Goal: Transaction & Acquisition: Purchase product/service

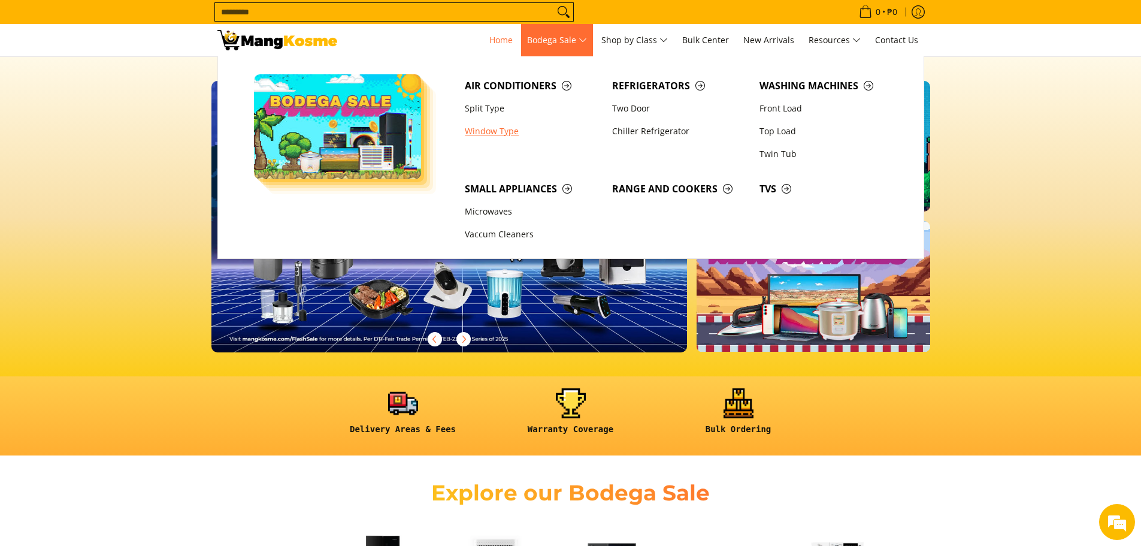
click at [495, 134] on link "Window Type" at bounding box center [532, 131] width 147 height 23
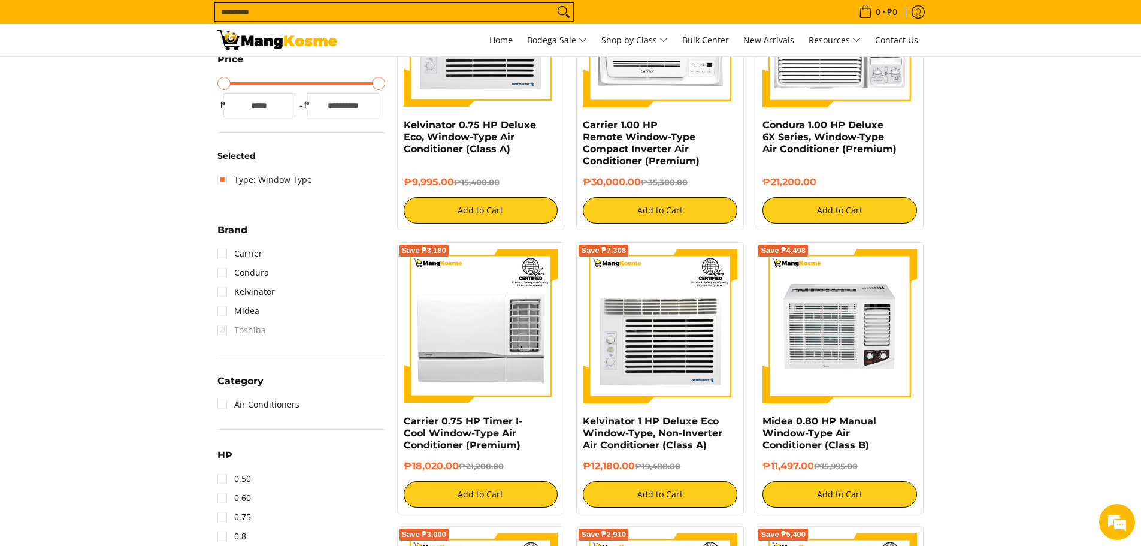
scroll to position [359, 0]
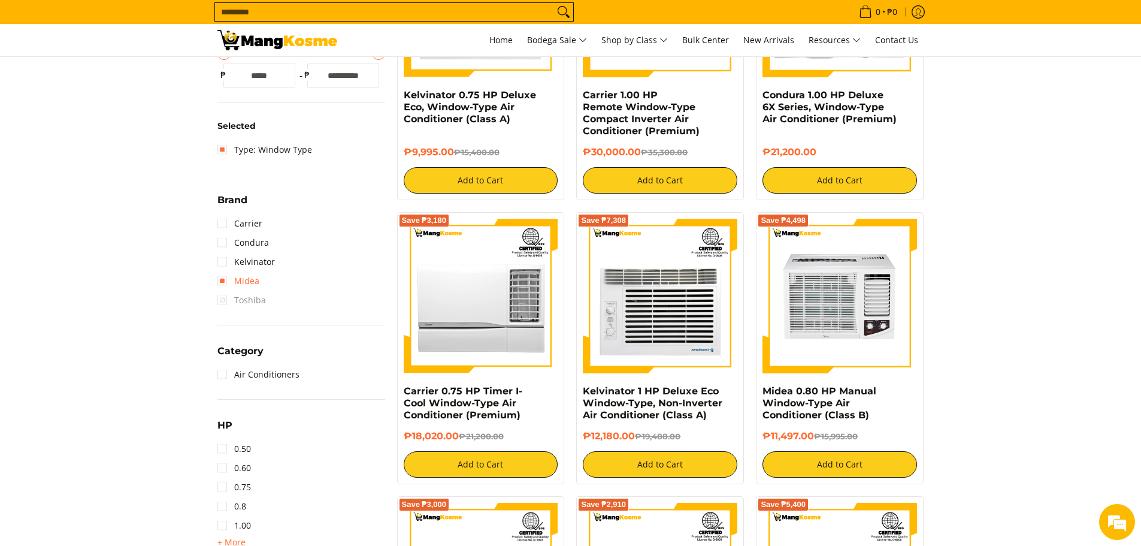
click at [222, 281] on link "Midea" at bounding box center [238, 280] width 42 height 19
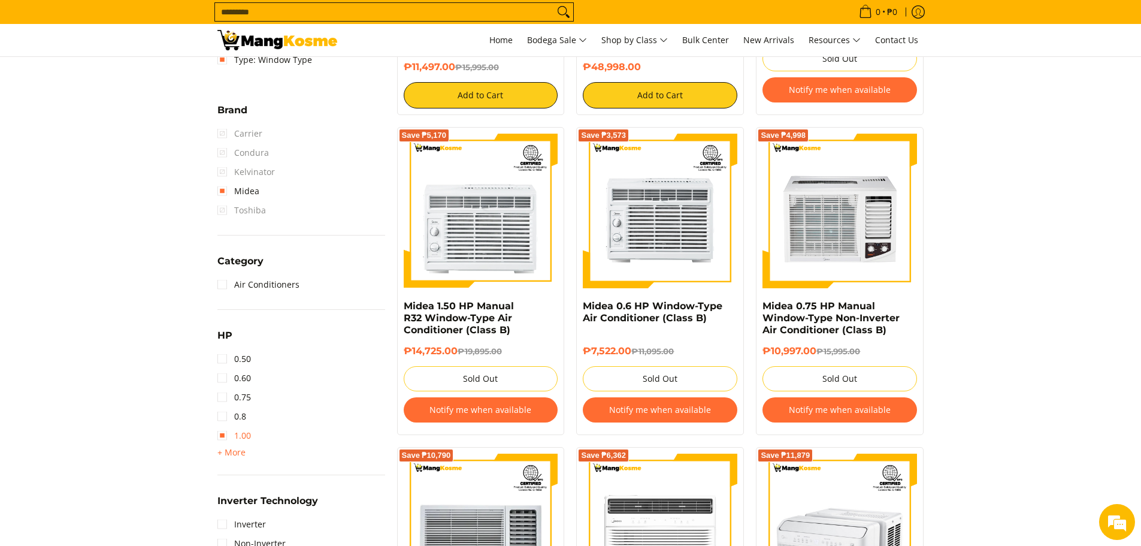
click at [224, 435] on link "1.00" at bounding box center [234, 435] width 34 height 19
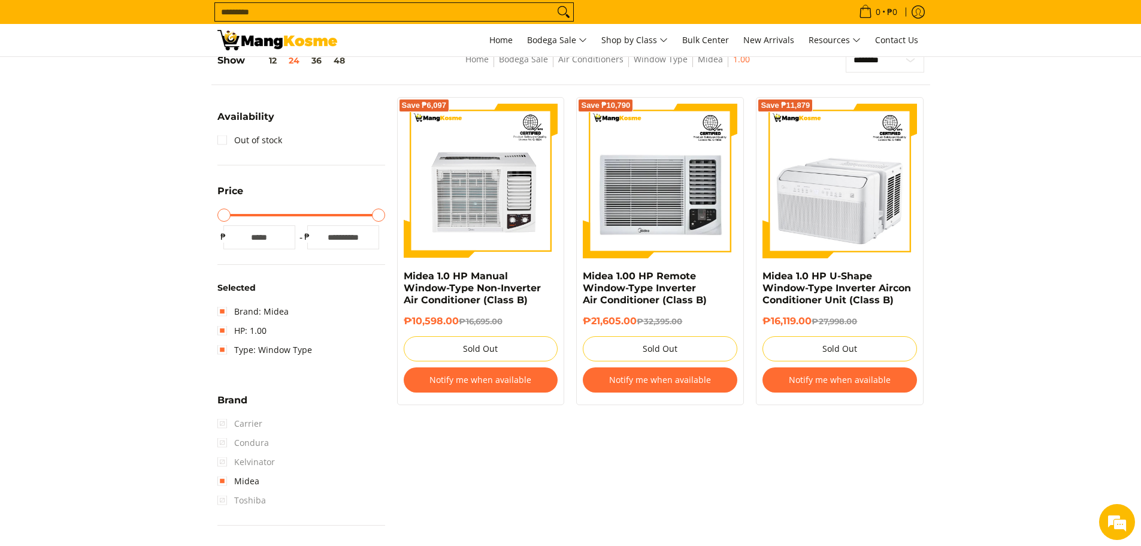
scroll to position [169, 0]
